Goal: Task Accomplishment & Management: Use online tool/utility

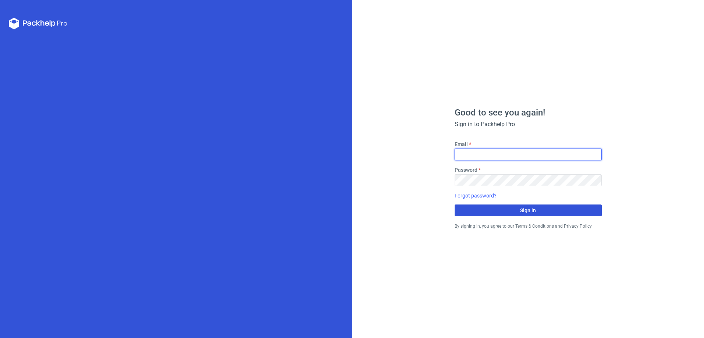
type input "[PERSON_NAME][EMAIL_ADDRESS][DOMAIN_NAME]"
click at [519, 209] on button "Sign in" at bounding box center [528, 211] width 147 height 12
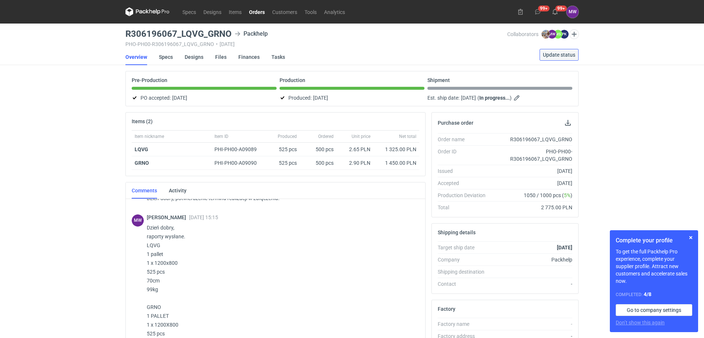
click at [556, 56] on span "Update status" at bounding box center [559, 54] width 32 height 5
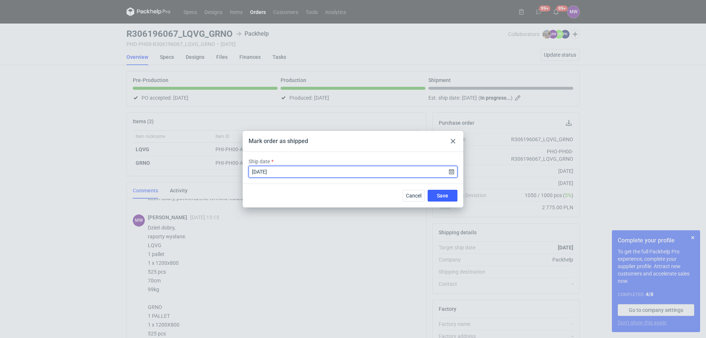
click at [451, 170] on input "[DATE]" at bounding box center [353, 172] width 209 height 12
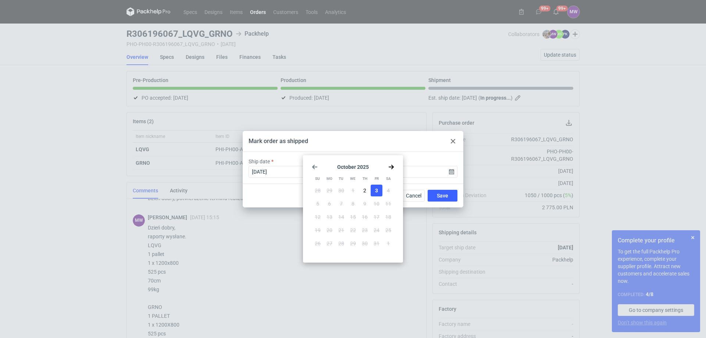
click at [453, 143] on icon at bounding box center [453, 141] width 4 height 4
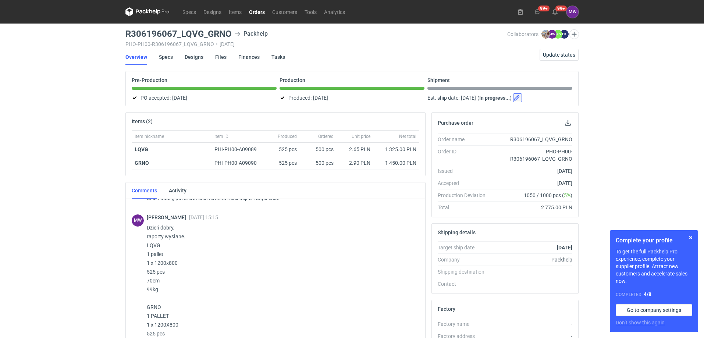
click at [522, 98] on button "button" at bounding box center [517, 97] width 9 height 9
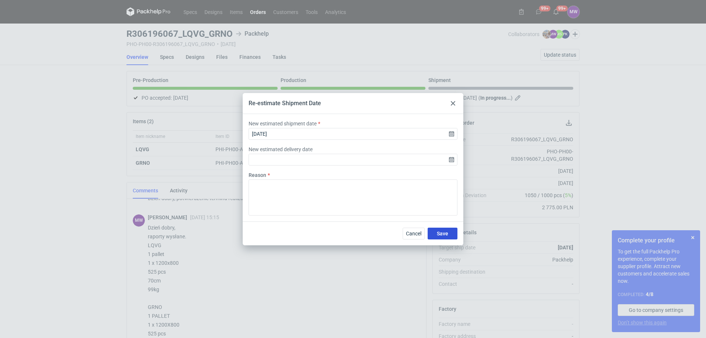
click at [443, 234] on span "Save" at bounding box center [442, 233] width 11 height 5
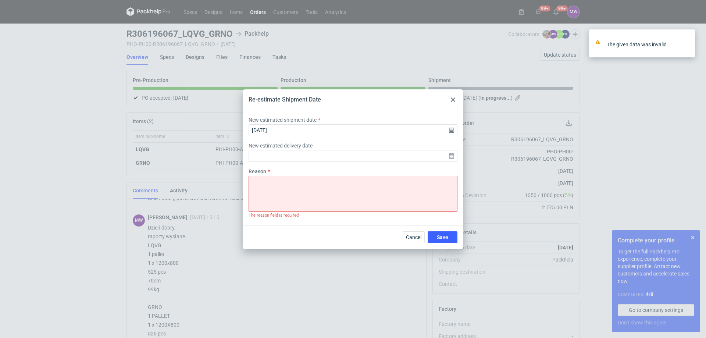
click at [455, 100] on icon at bounding box center [453, 99] width 4 height 4
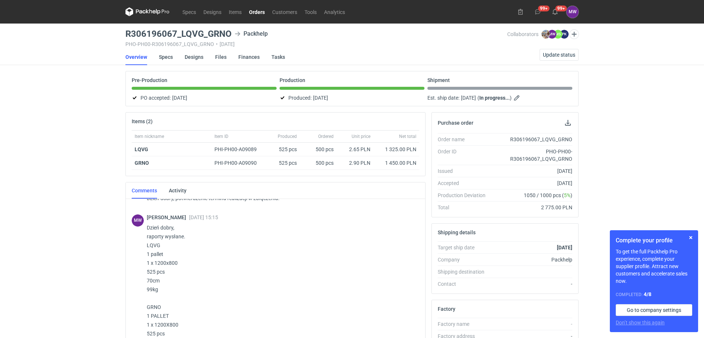
click at [299, 247] on p "Dzień dobry, raporty wysłane. LQVG 1 pallet 1 x 1200x800 525 pcs 70cm 99kg GRNO…" at bounding box center [280, 293] width 267 height 141
click at [562, 55] on span "Update status" at bounding box center [559, 54] width 32 height 5
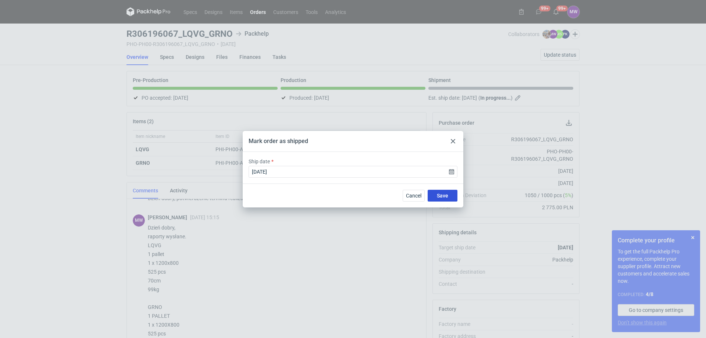
click at [440, 197] on span "Save" at bounding box center [442, 195] width 11 height 5
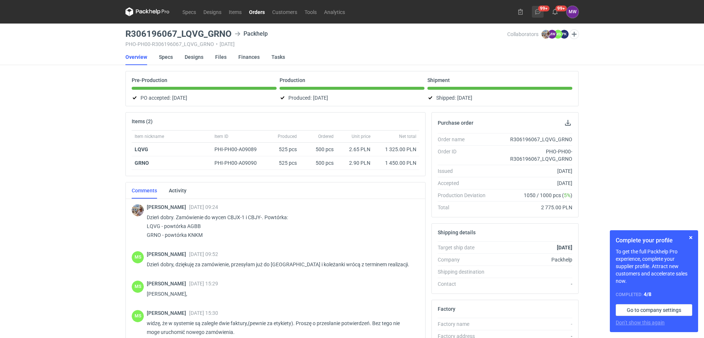
click at [540, 10] on use at bounding box center [537, 11] width 5 height 5
